Goal: Information Seeking & Learning: Learn about a topic

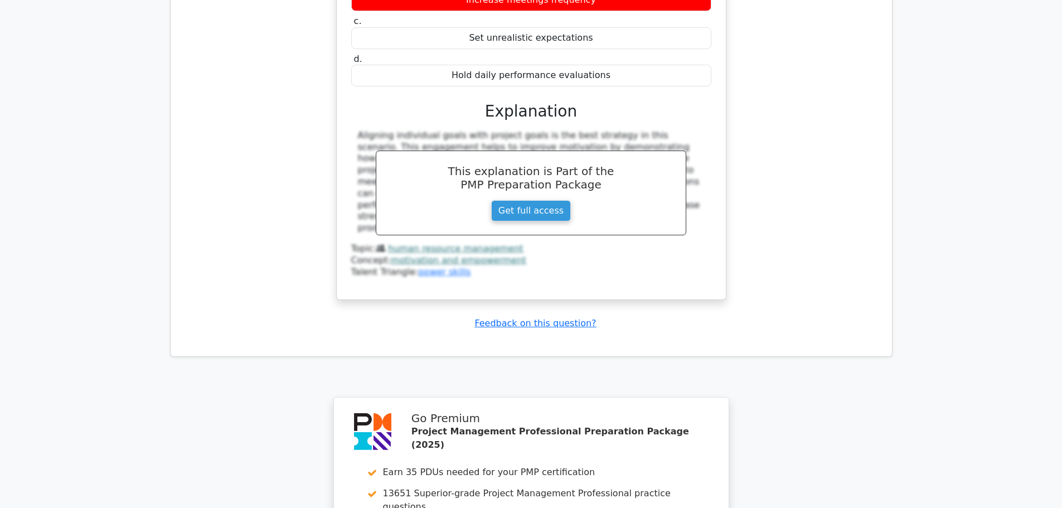
scroll to position [5498, 0]
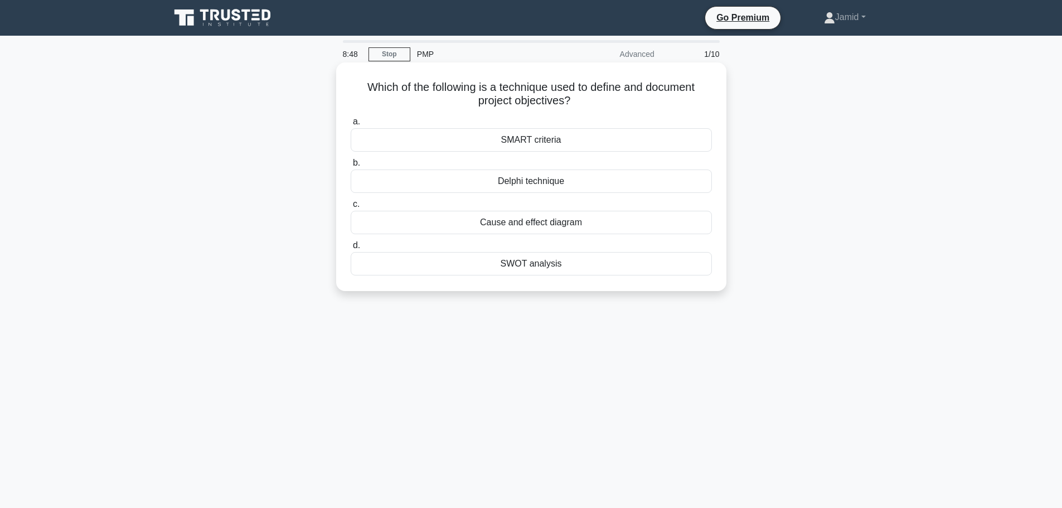
click at [513, 138] on div "SMART criteria" at bounding box center [531, 139] width 361 height 23
click at [351, 125] on input "a. SMART criteria" at bounding box center [351, 121] width 0 height 7
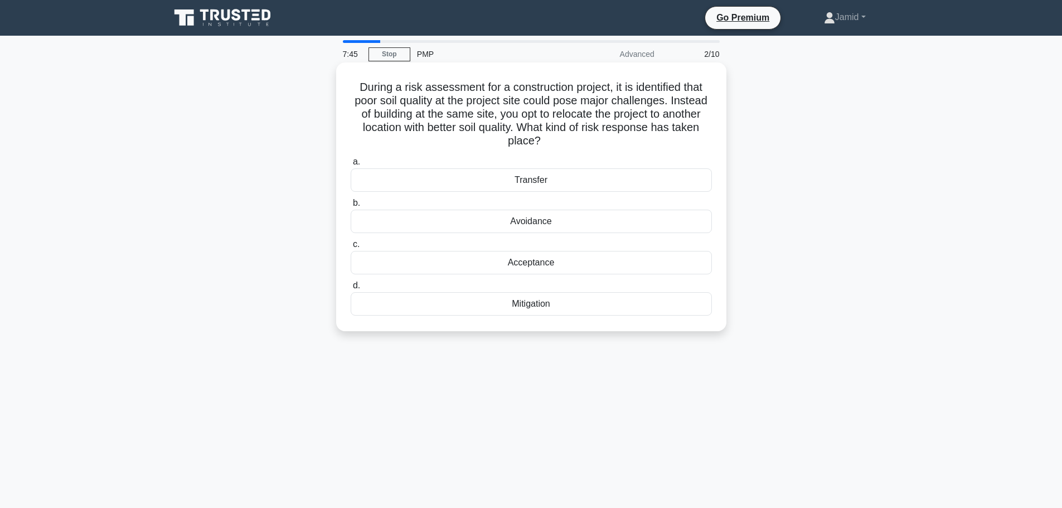
click at [538, 301] on div "Mitigation" at bounding box center [531, 303] width 361 height 23
click at [351, 289] on input "d. Mitigation" at bounding box center [351, 285] width 0 height 7
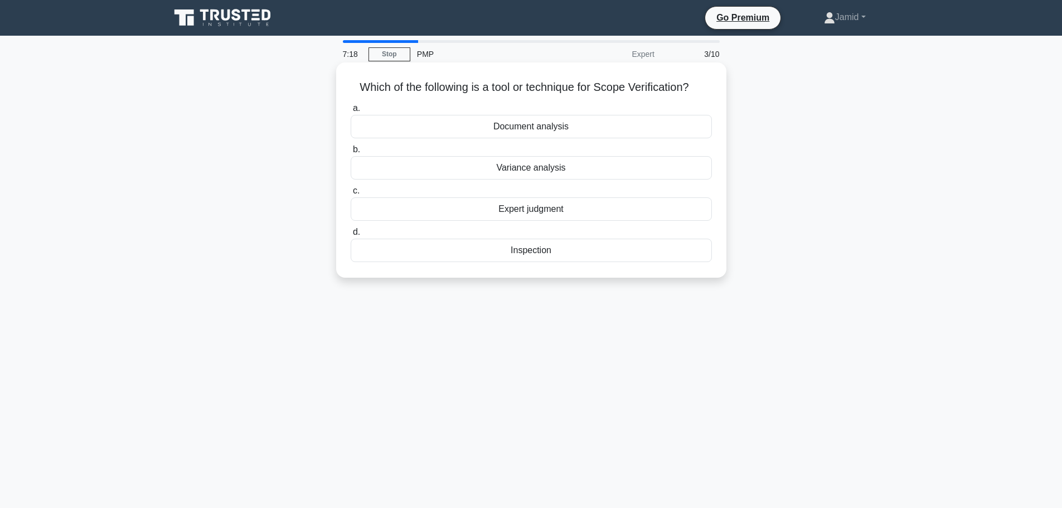
click at [540, 256] on div "Inspection" at bounding box center [531, 250] width 361 height 23
click at [351, 236] on input "d. Inspection" at bounding box center [351, 232] width 0 height 7
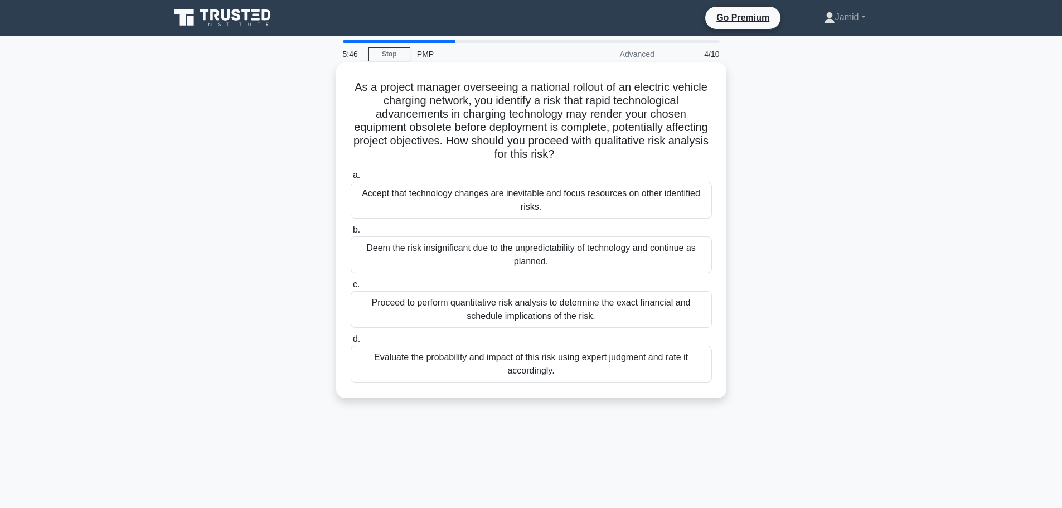
click at [481, 361] on div "Evaluate the probability and impact of this risk using expert judgment and rate…" at bounding box center [531, 364] width 361 height 37
click at [351, 343] on input "d. Evaluate the probability and impact of this risk using expert judgment and r…" at bounding box center [351, 339] width 0 height 7
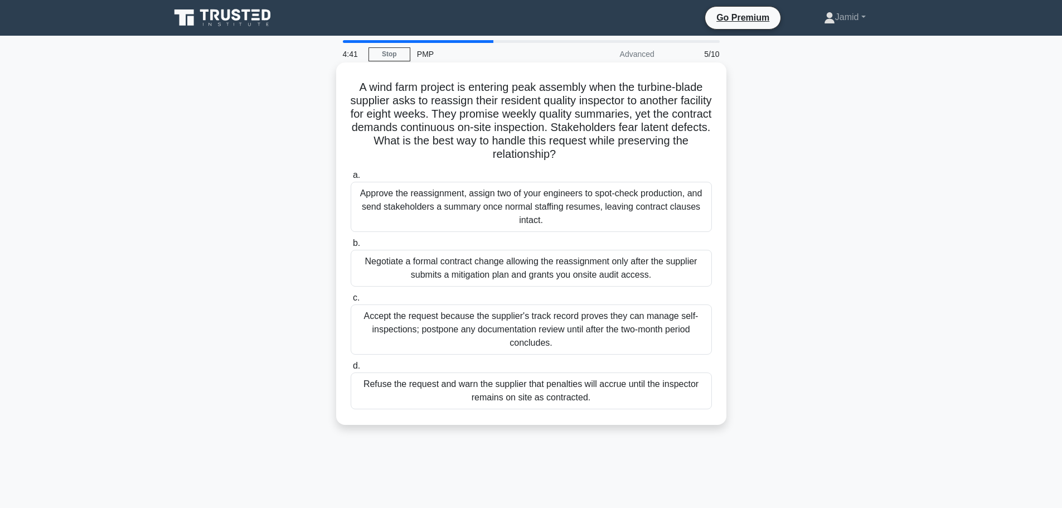
click at [499, 278] on div "Negotiate a formal contract change allowing the reassignment only after the sup…" at bounding box center [531, 268] width 361 height 37
click at [351, 247] on input "b. Negotiate a formal contract change allowing the reassignment only after the …" at bounding box center [351, 243] width 0 height 7
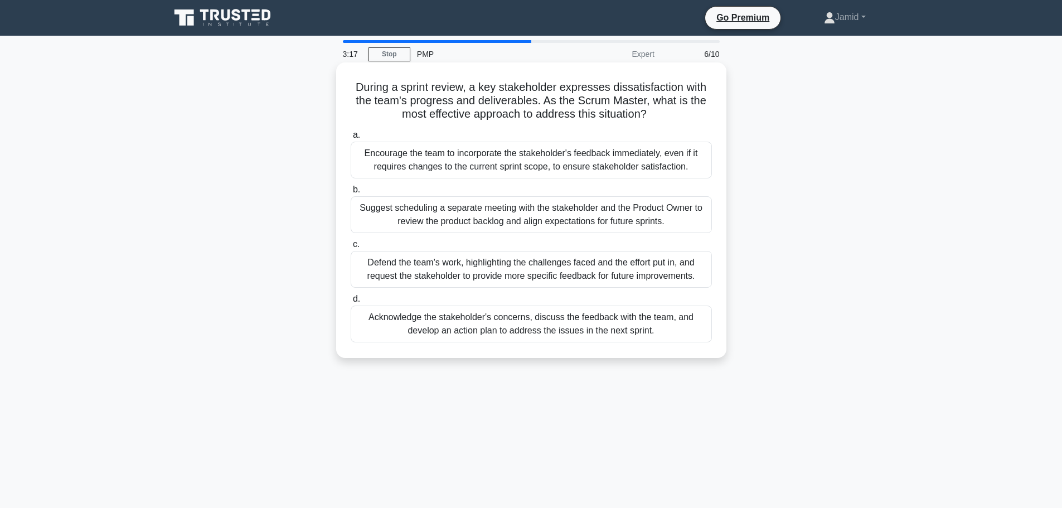
click at [443, 327] on div "Acknowledge the stakeholder's concerns, discuss the feedback with the team, and…" at bounding box center [531, 324] width 361 height 37
click at [351, 303] on input "d. Acknowledge the stakeholder's concerns, discuss the feedback with the team, …" at bounding box center [351, 299] width 0 height 7
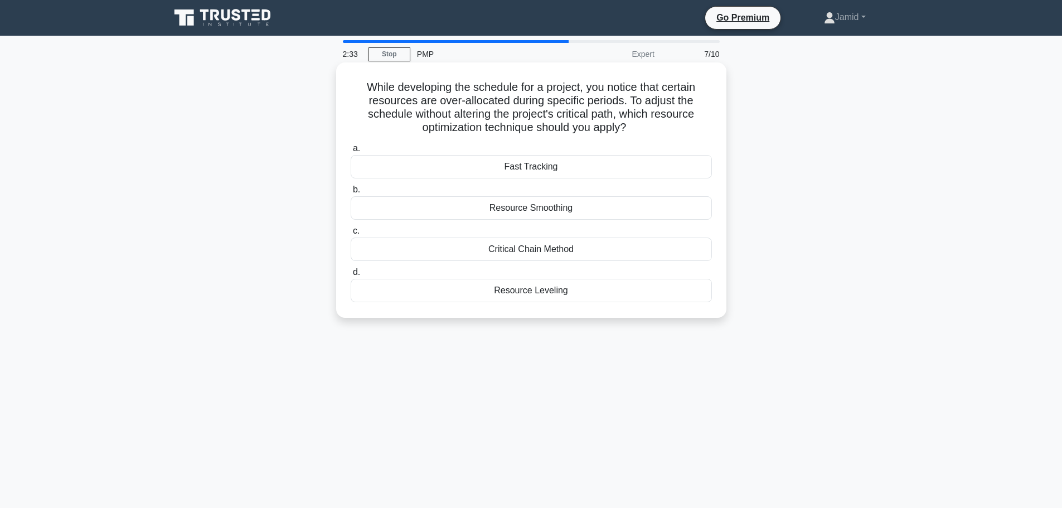
click at [538, 294] on div "Resource Leveling" at bounding box center [531, 290] width 361 height 23
click at [351, 276] on input "d. Resource Leveling" at bounding box center [351, 272] width 0 height 7
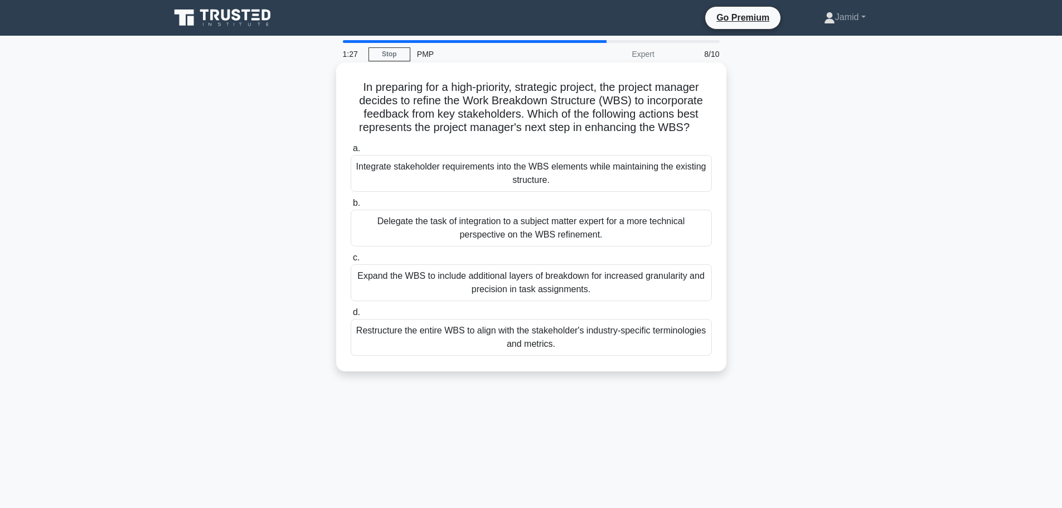
click at [474, 234] on div "Delegate the task of integration to a subject matter expert for a more technica…" at bounding box center [531, 228] width 361 height 37
click at [351, 207] on input "b. Delegate the task of integration to a subject matter expert for a more techn…" at bounding box center [351, 203] width 0 height 7
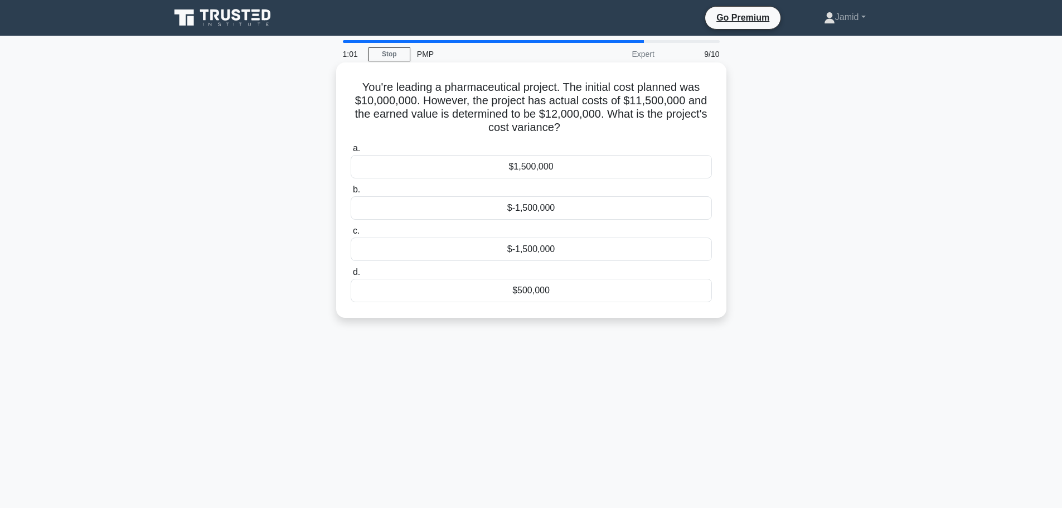
click at [541, 205] on div "$-1,500,000" at bounding box center [531, 207] width 361 height 23
click at [351, 193] on input "b. $-1,500,000" at bounding box center [351, 189] width 0 height 7
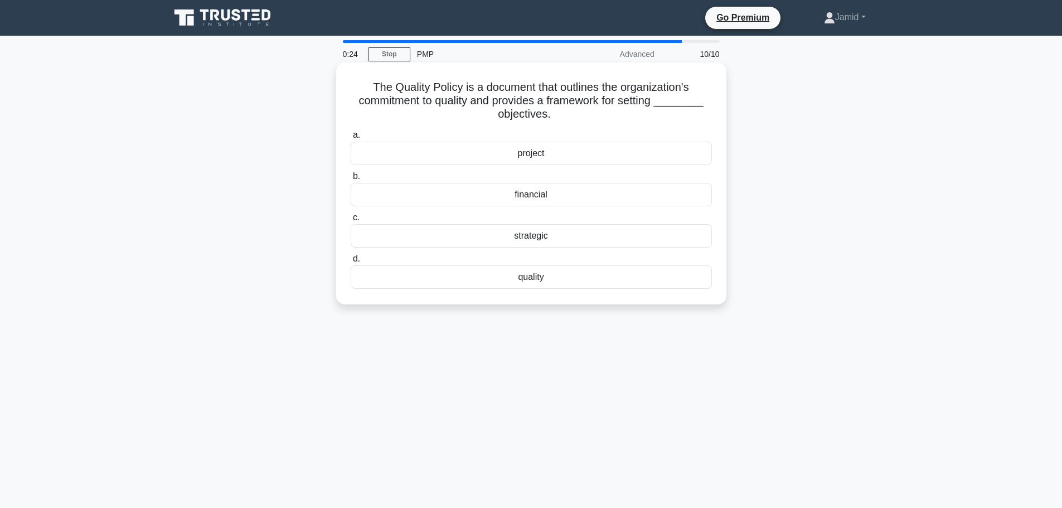
click at [526, 154] on div "project" at bounding box center [531, 153] width 361 height 23
click at [351, 139] on input "a. project" at bounding box center [351, 135] width 0 height 7
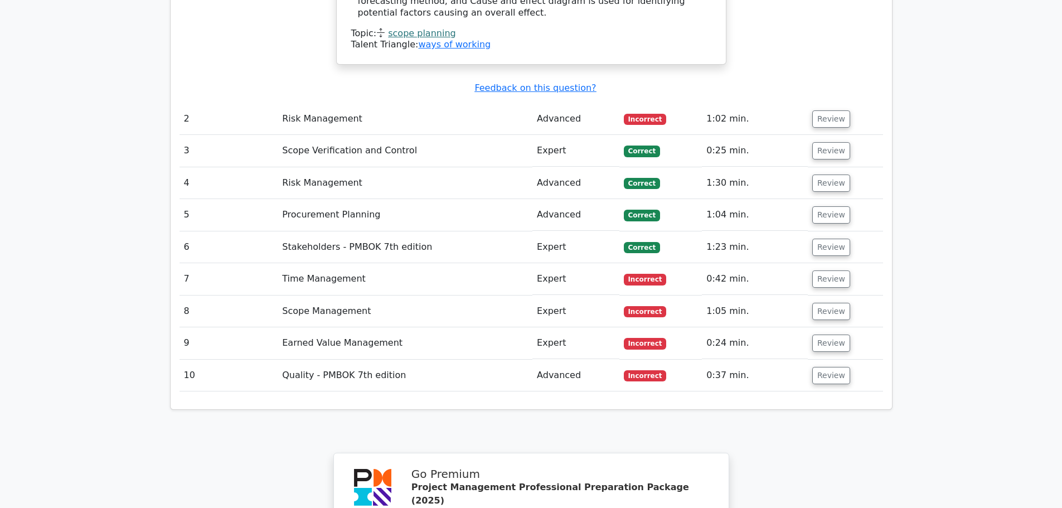
scroll to position [1394, 0]
click at [831, 366] on button "Review" at bounding box center [831, 374] width 38 height 17
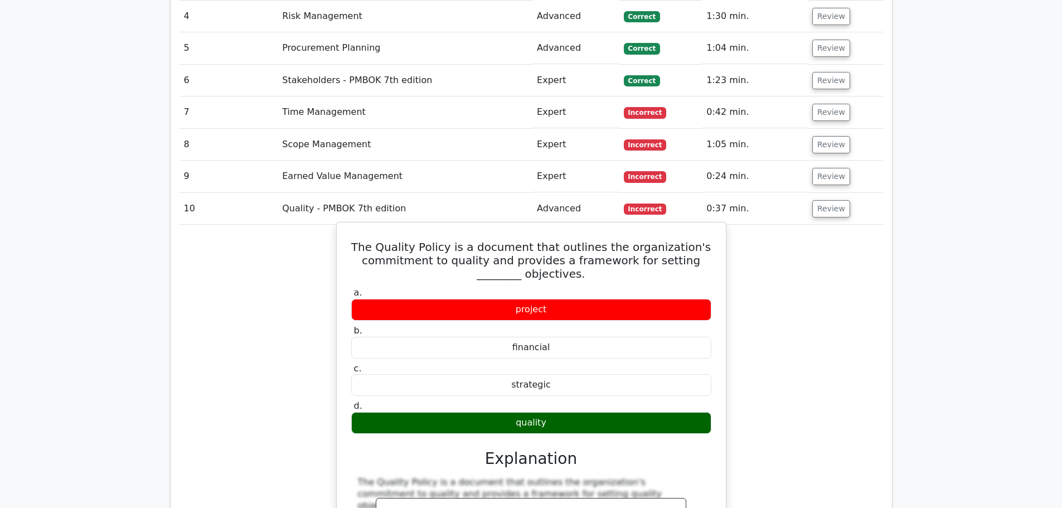
scroll to position [1561, 0]
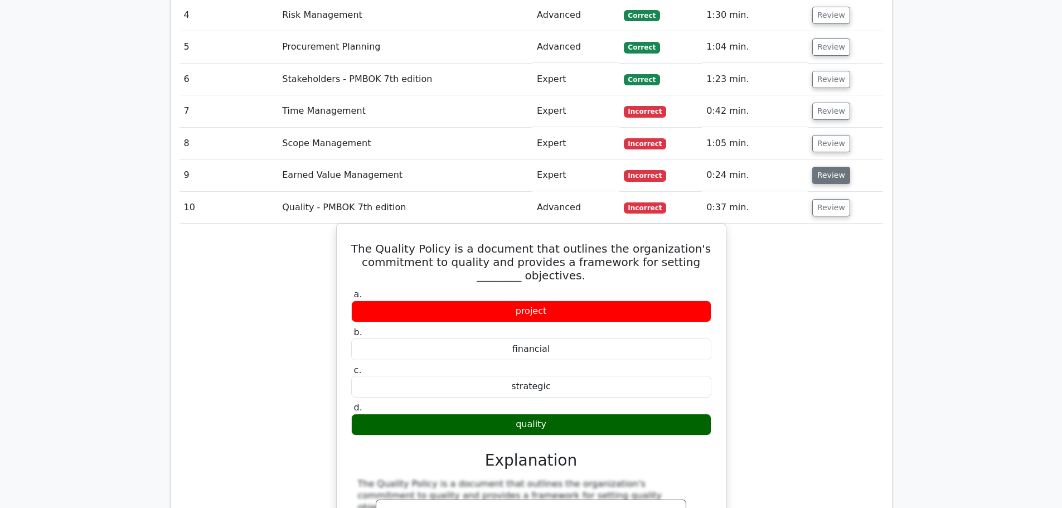
click at [824, 167] on button "Review" at bounding box center [831, 175] width 38 height 17
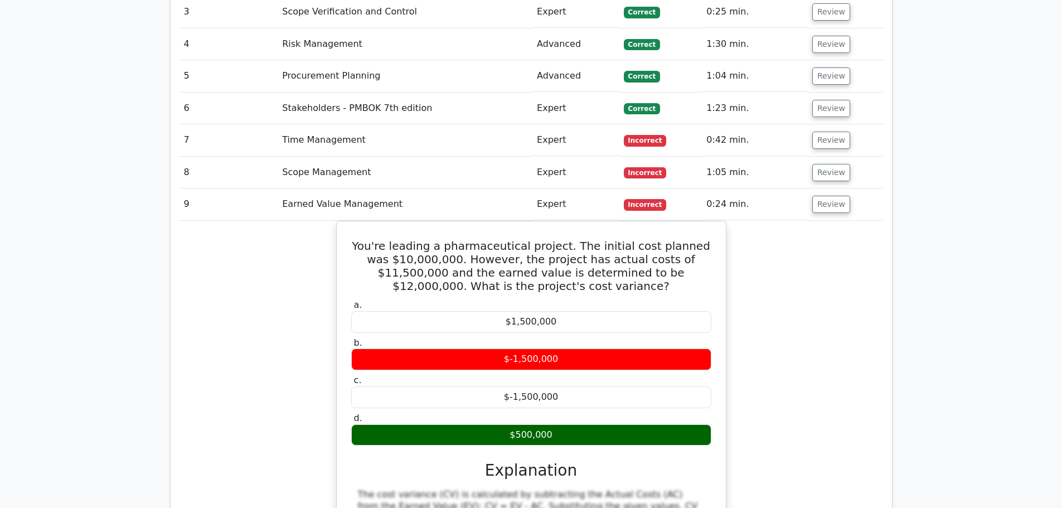
scroll to position [1450, 0]
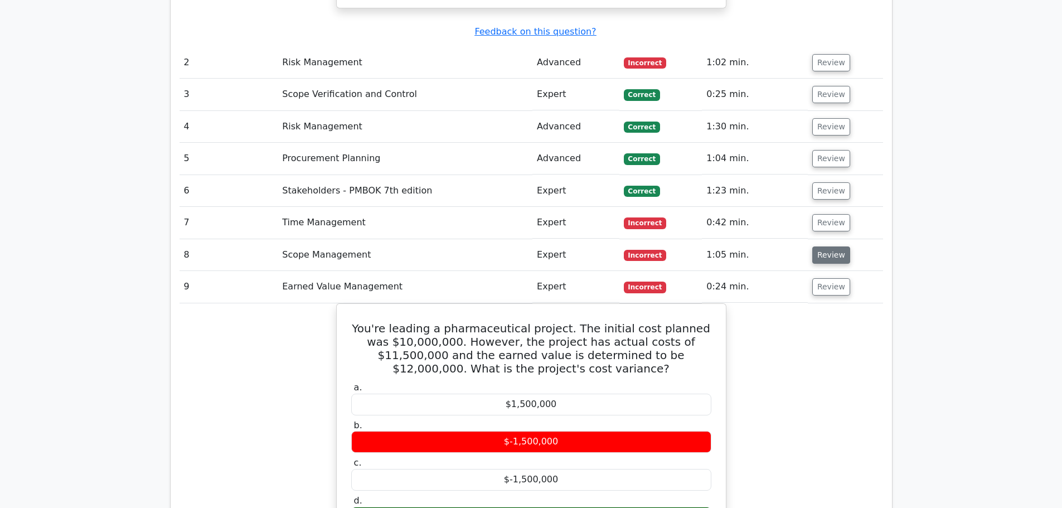
click at [826, 246] on button "Review" at bounding box center [831, 254] width 38 height 17
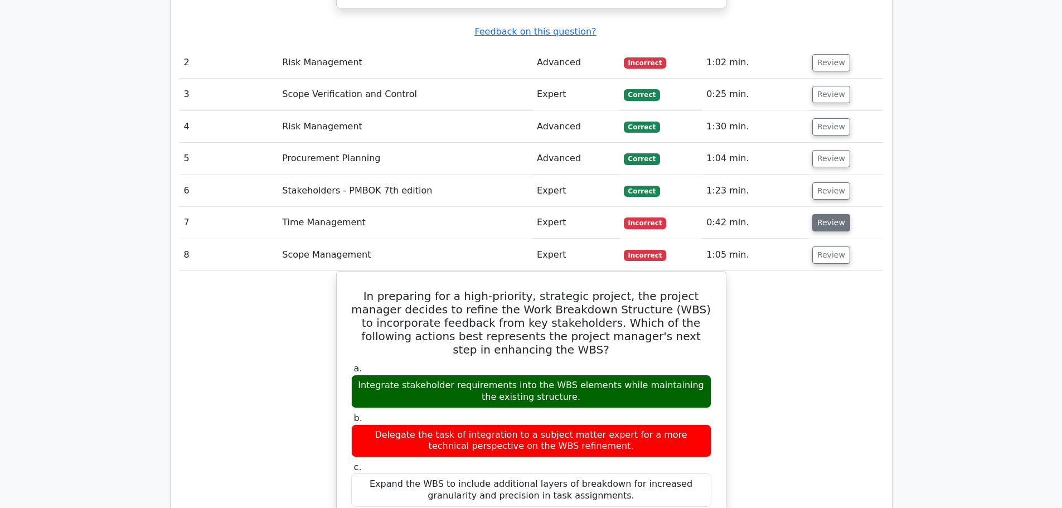
click at [835, 214] on button "Review" at bounding box center [831, 222] width 38 height 17
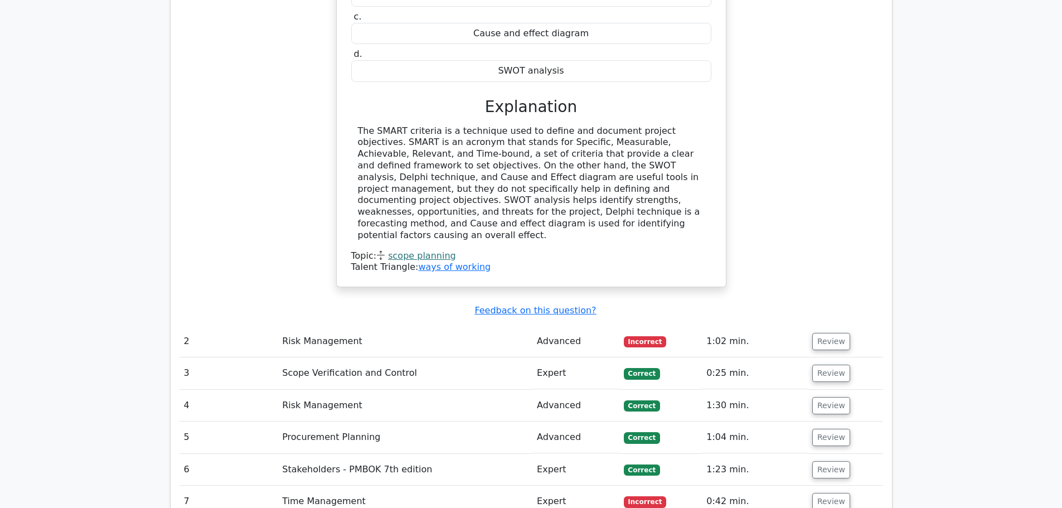
scroll to position [1282, 0]
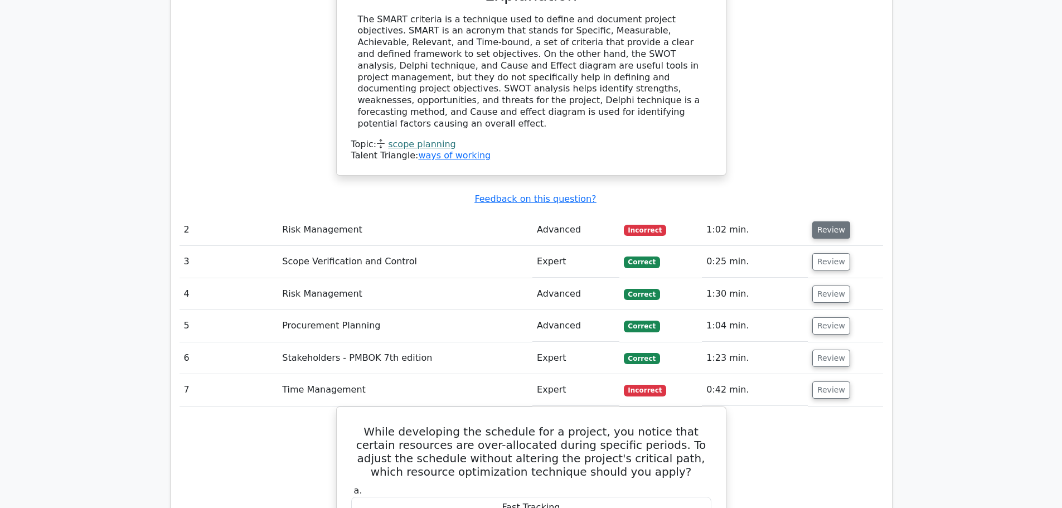
click at [834, 221] on button "Review" at bounding box center [831, 229] width 38 height 17
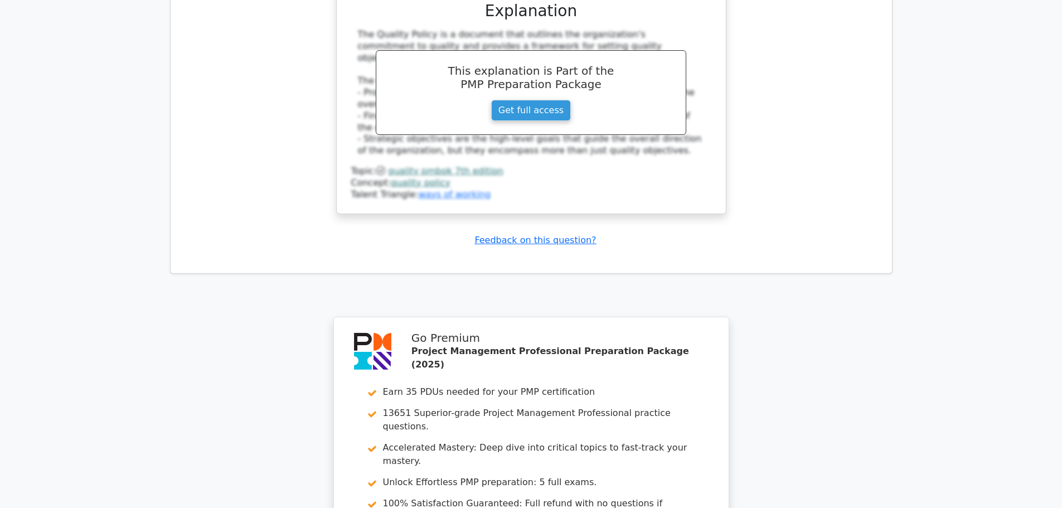
scroll to position [4362, 0]
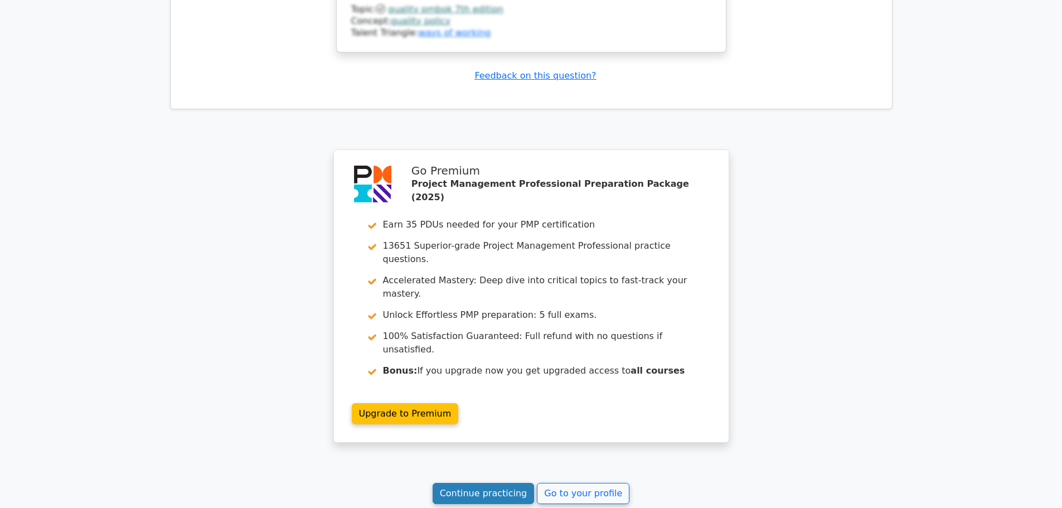
click at [490, 483] on link "Continue practicing" at bounding box center [484, 493] width 102 height 21
